Goal: Information Seeking & Learning: Learn about a topic

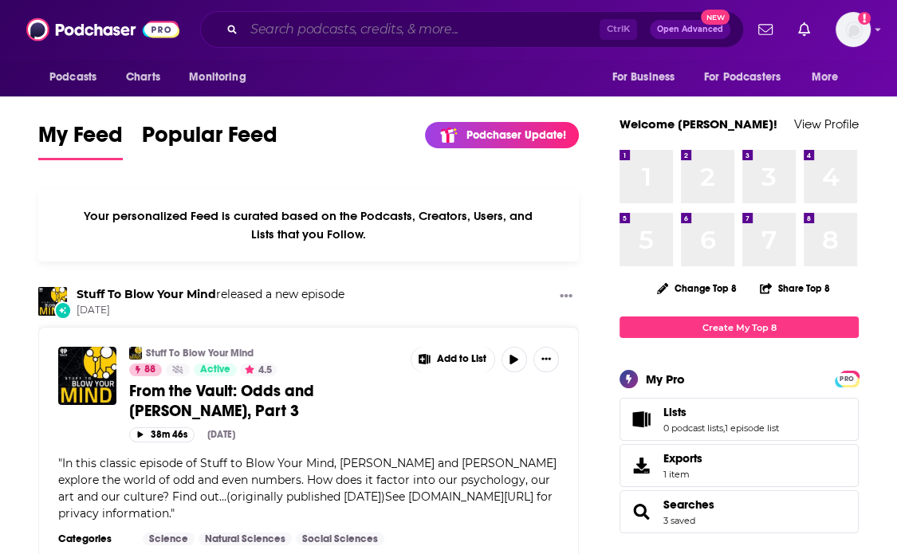
click at [411, 22] on input "Search podcasts, credits, & more..." at bounding box center [422, 30] width 356 height 26
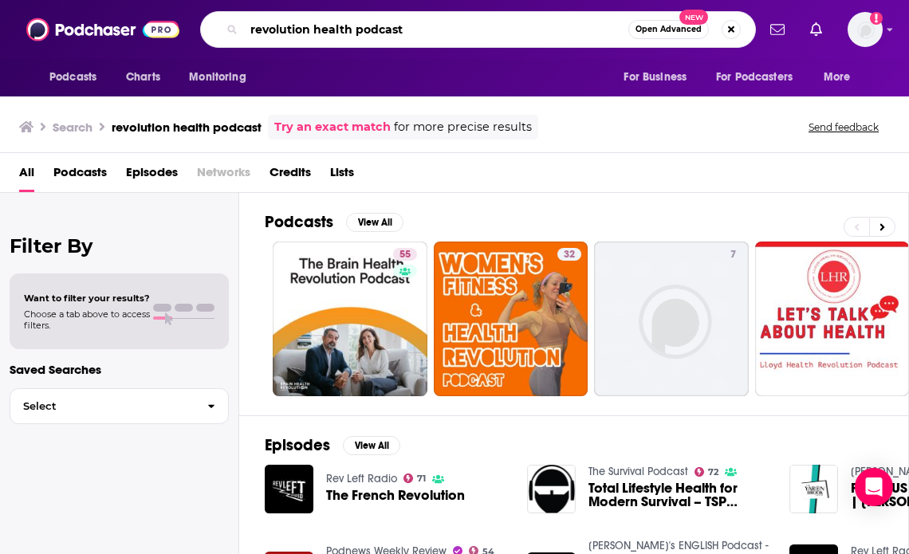
click at [384, 25] on input "revolution health podcast" at bounding box center [436, 30] width 384 height 26
paste input "[PERSON_NAME]"
type input "[PERSON_NAME]"
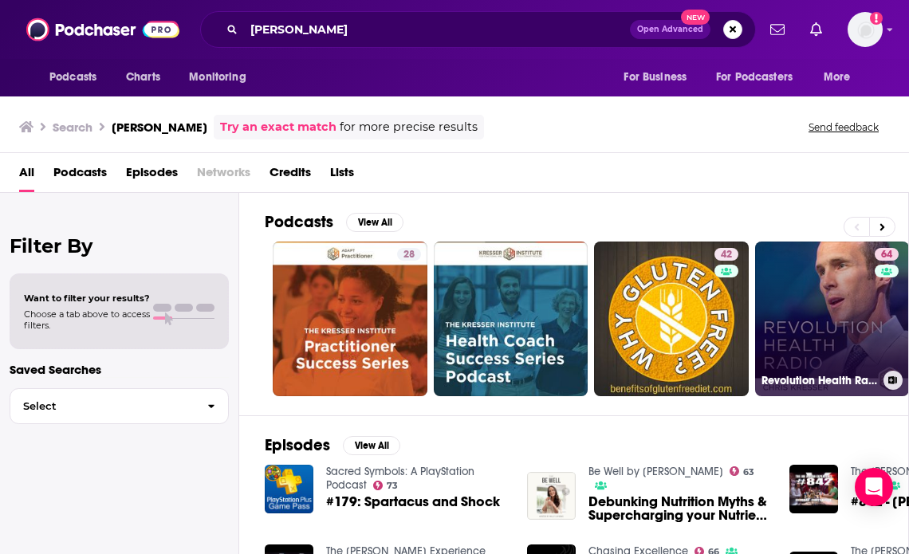
click at [776, 280] on link "64 Revolution Health Radio" at bounding box center [832, 319] width 155 height 155
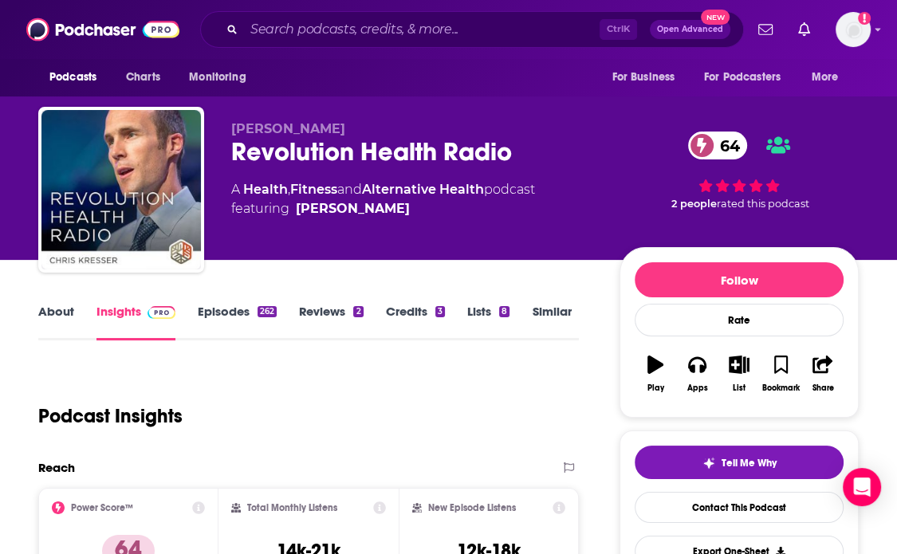
scroll to position [41, 0]
